Goal: Task Accomplishment & Management: Manage account settings

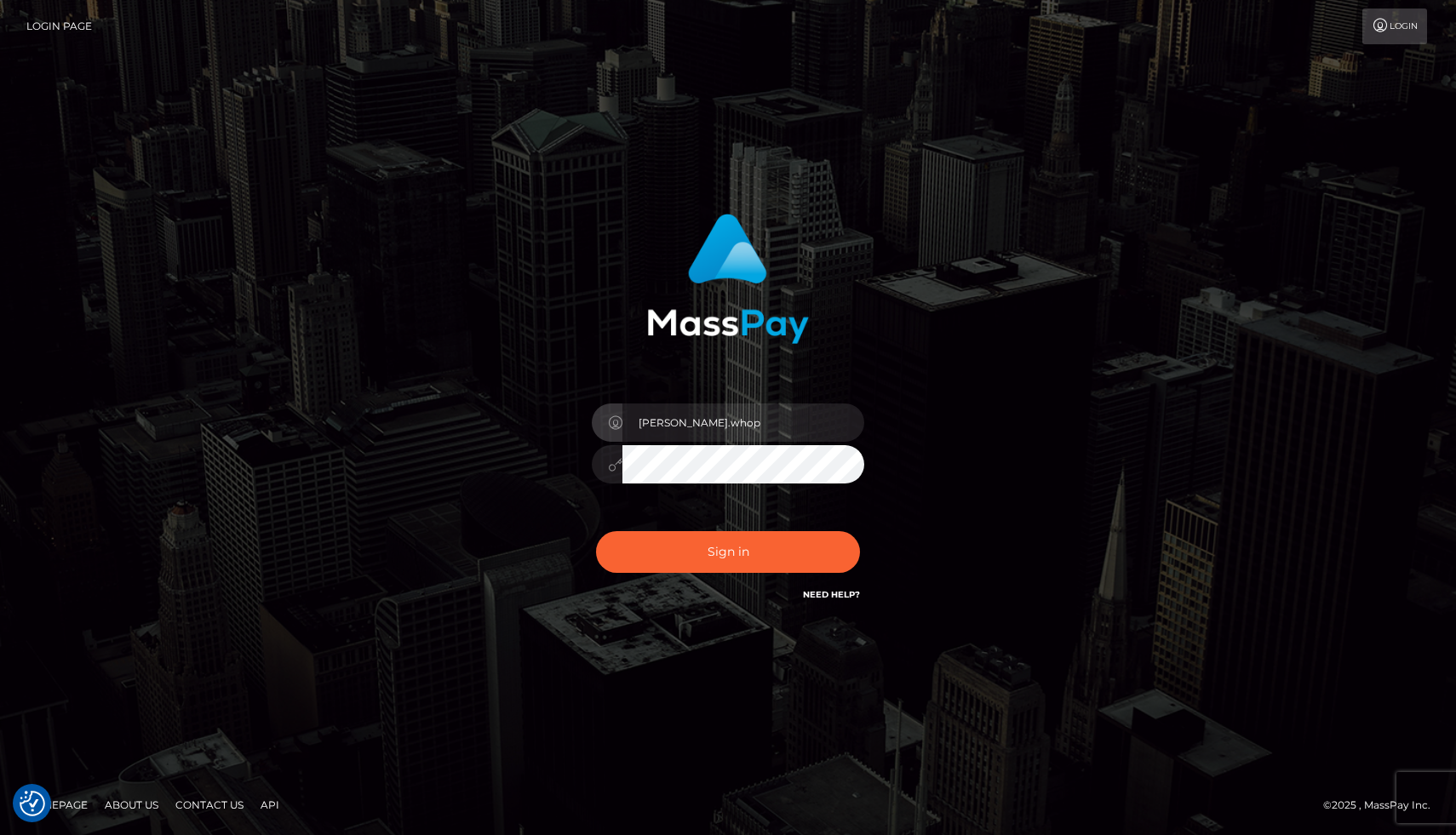
click at [721, 419] on input "joel.whop" at bounding box center [743, 422] width 242 height 39
click at [683, 540] on button "Sign in" at bounding box center [728, 552] width 264 height 41
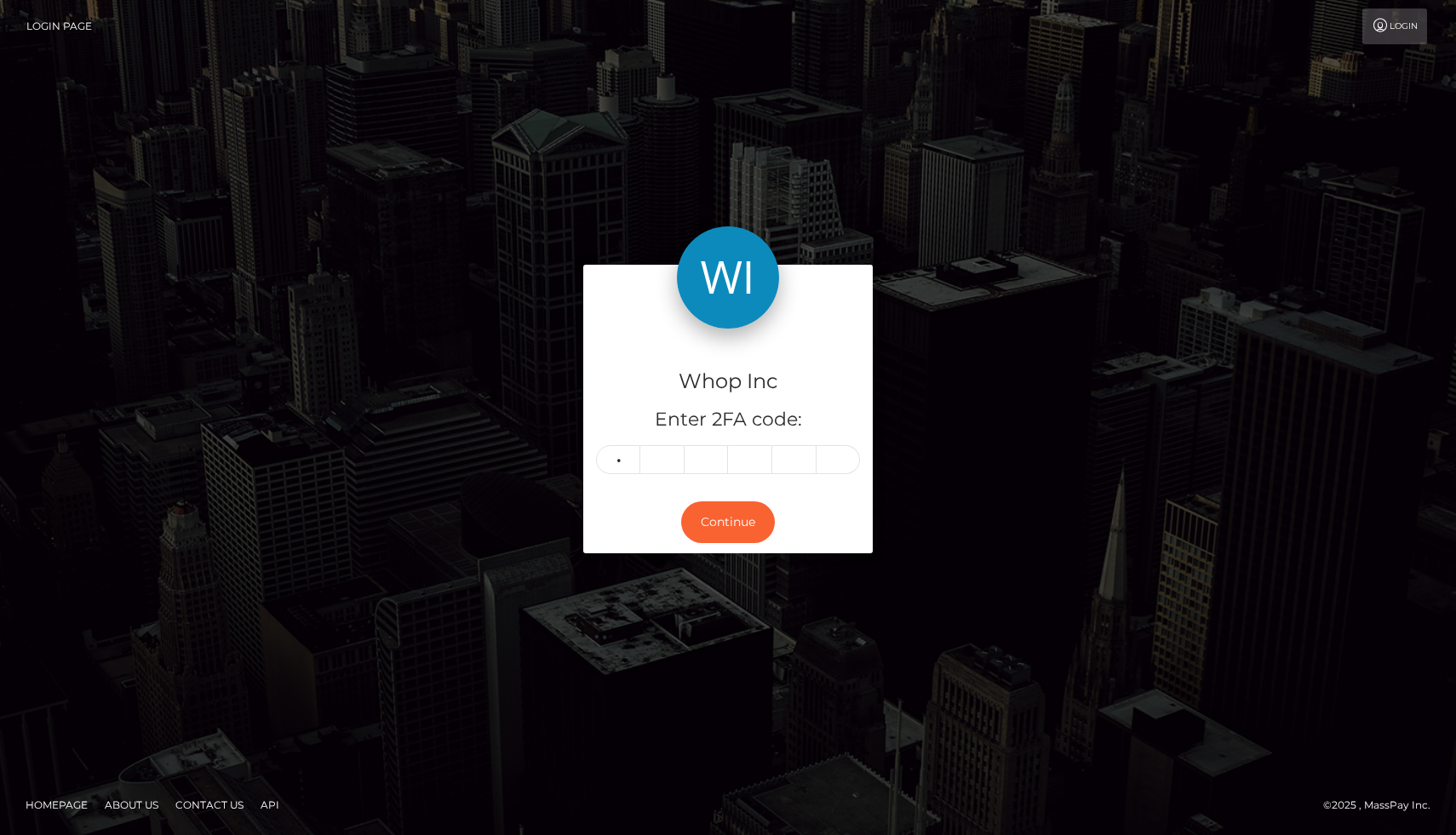
type input "4"
type input "8"
type input "0"
type input "4"
type input "7"
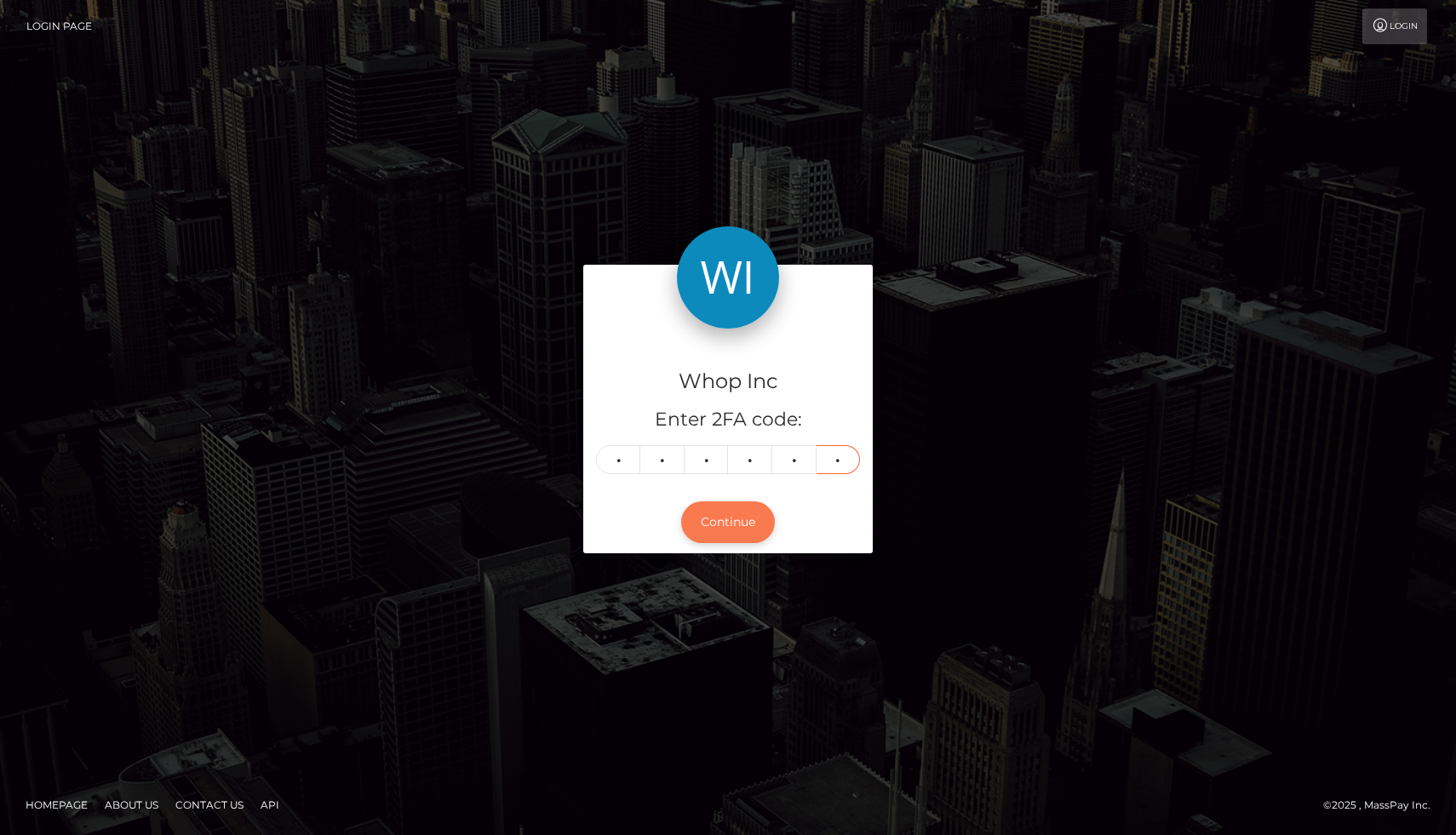
type input "6"
click at [764, 530] on button "Continue" at bounding box center [728, 522] width 94 height 41
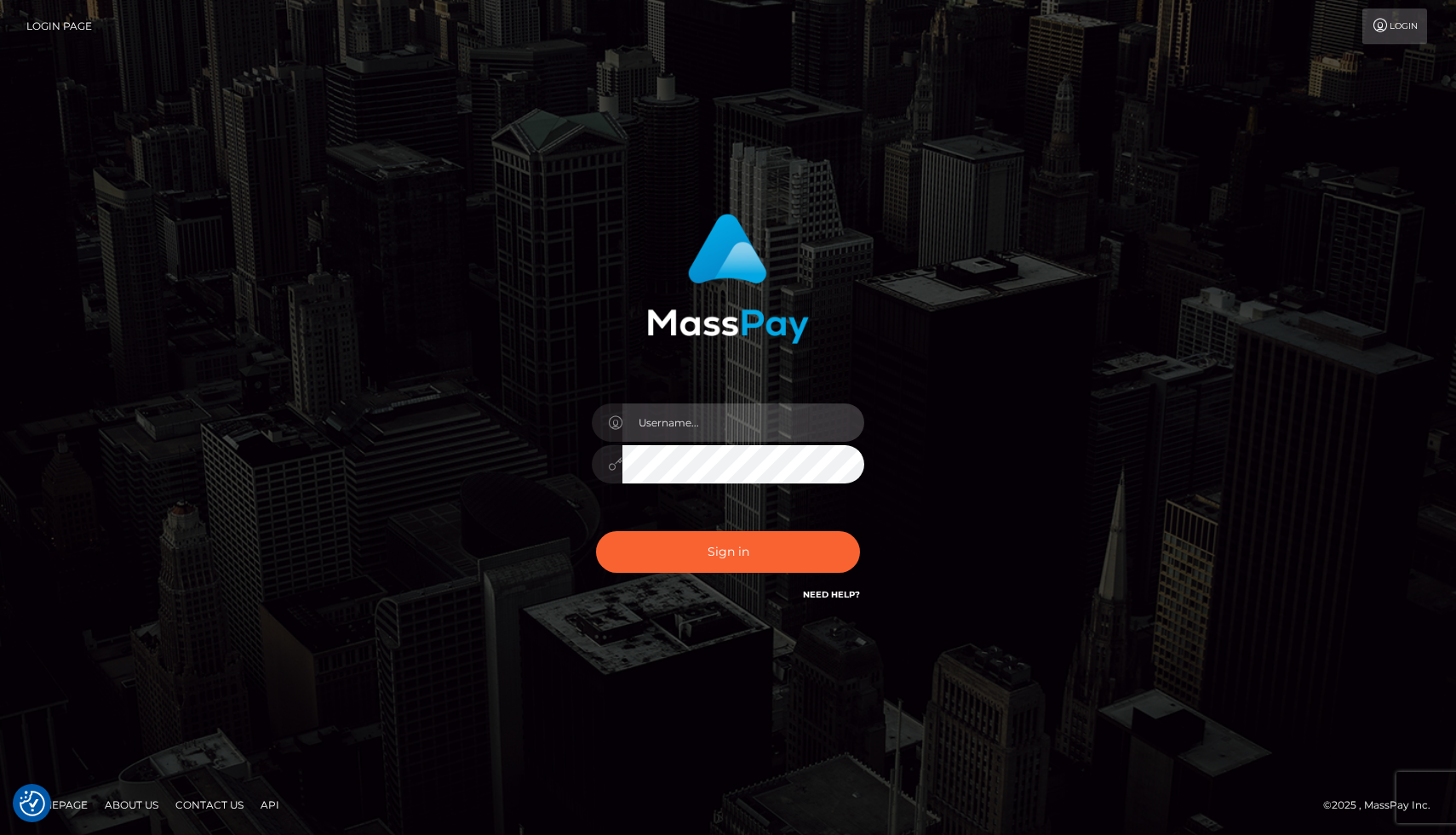
type input "[PERSON_NAME].whop"
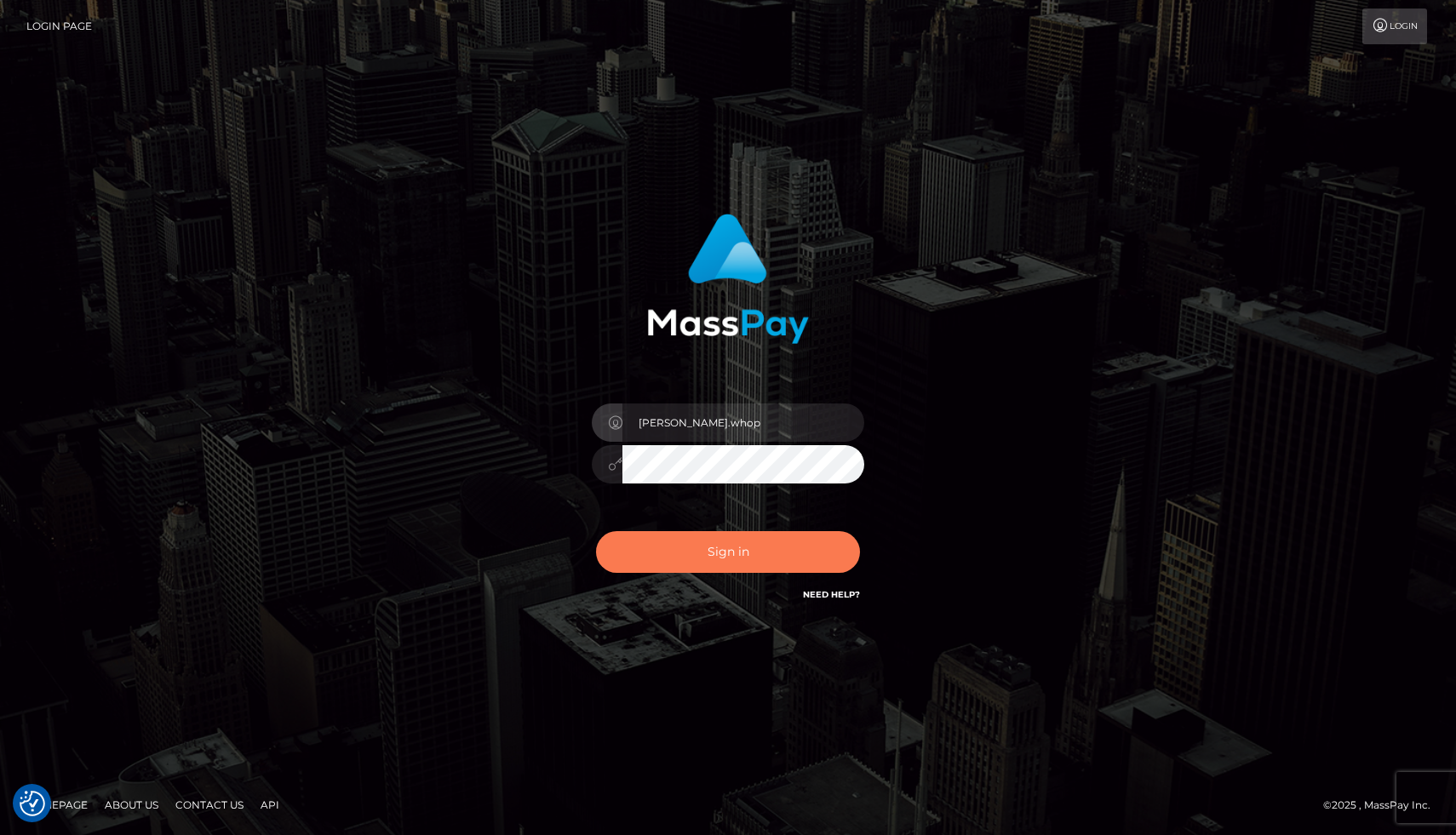
click at [728, 560] on button "Sign in" at bounding box center [728, 552] width 264 height 41
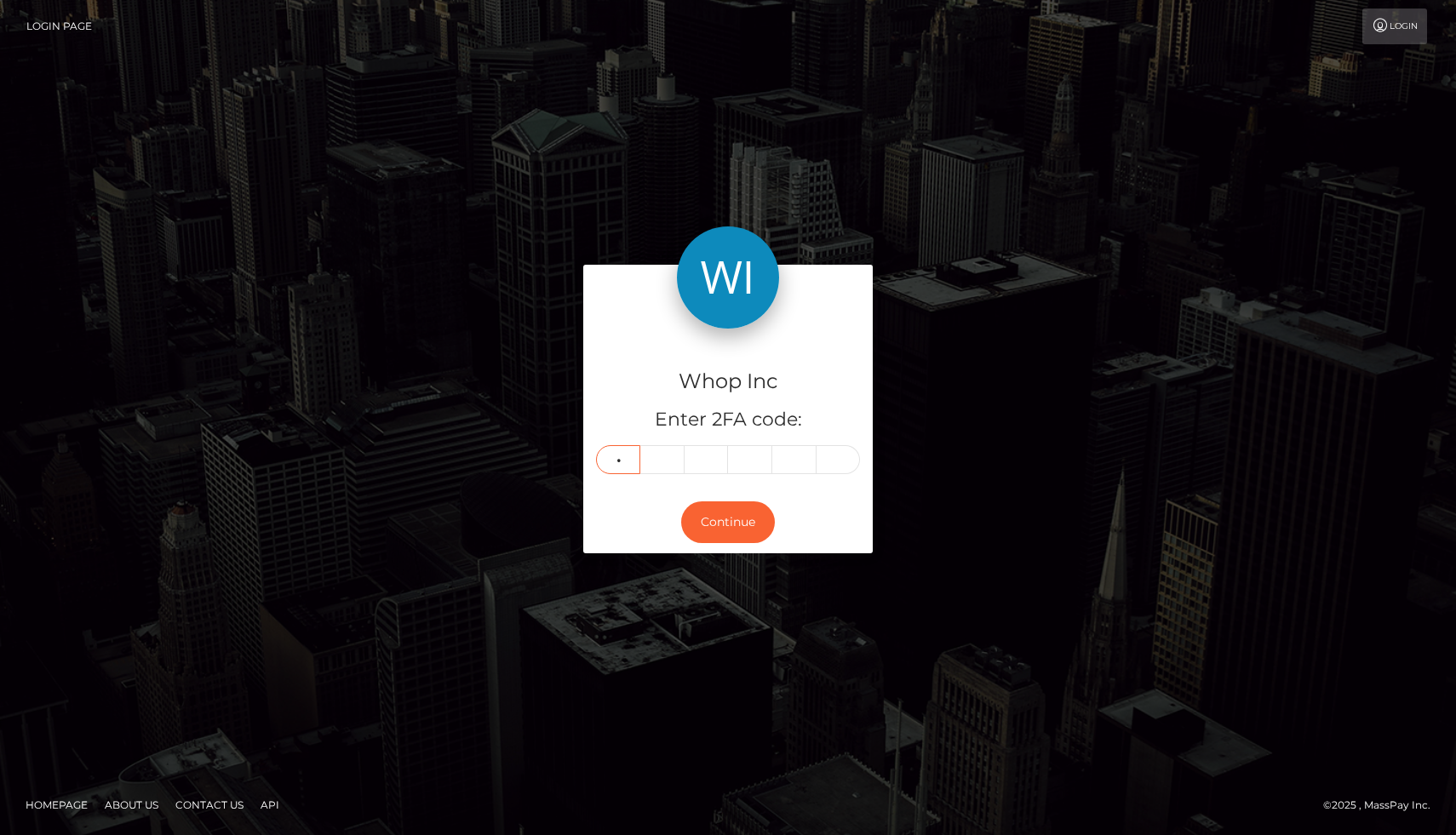
type input "0"
type input "7"
type input "1"
type input "9"
type input "0"
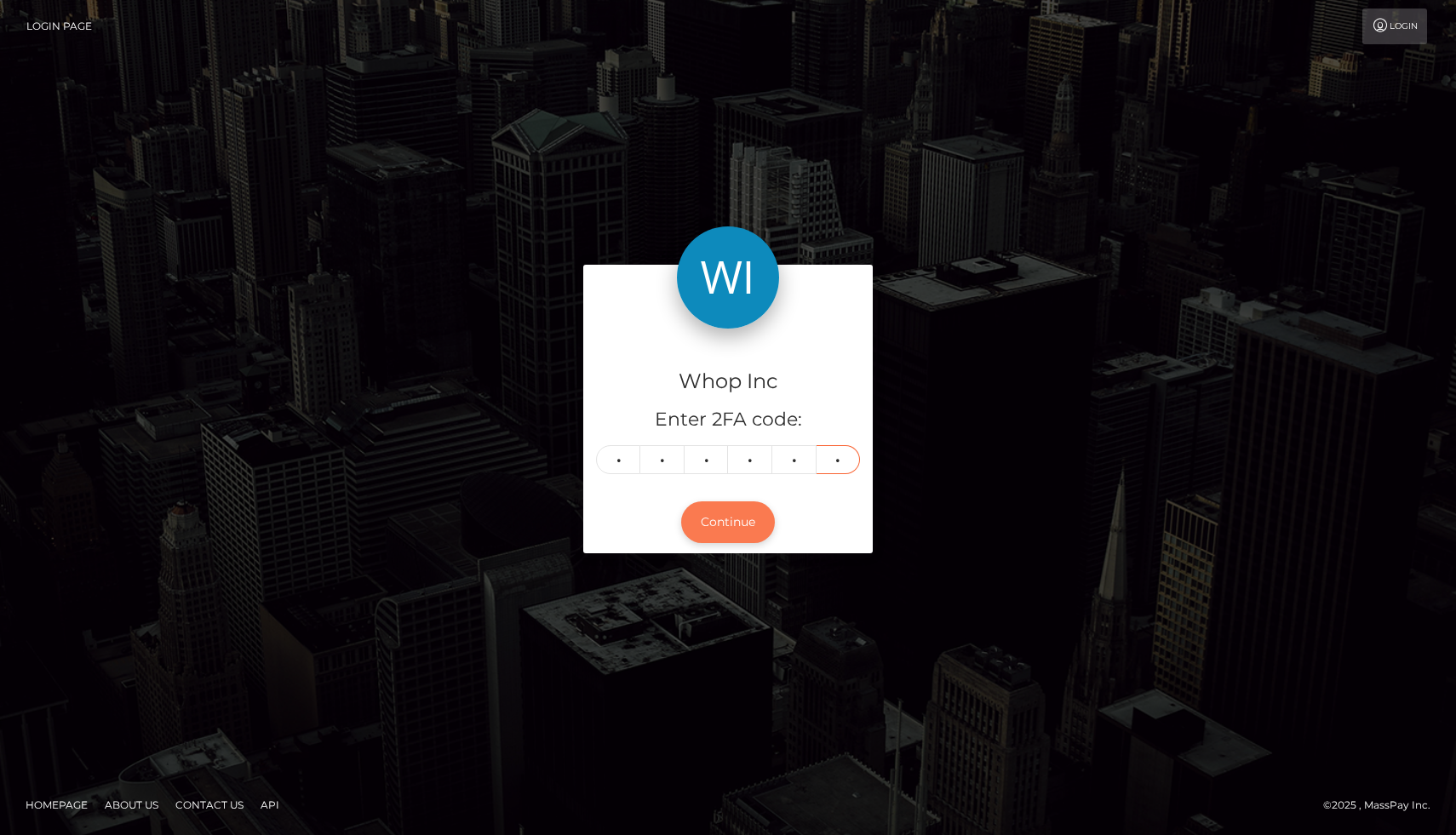
type input "8"
click at [704, 507] on button "Continue" at bounding box center [728, 522] width 94 height 41
